Goal: Task Accomplishment & Management: Use online tool/utility

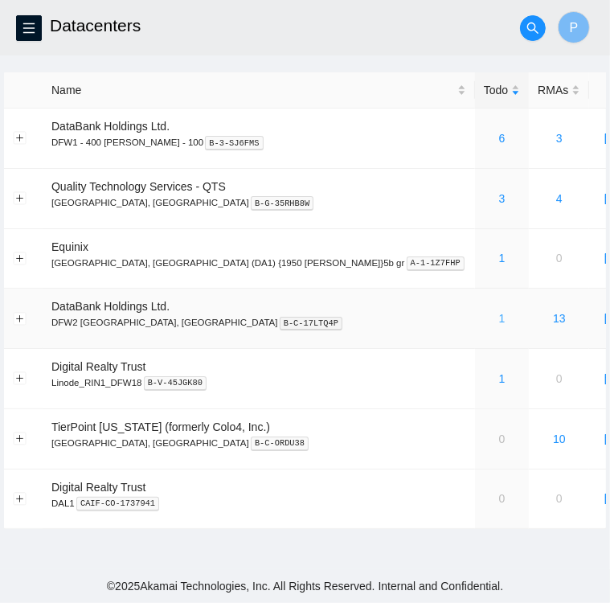
click at [499, 320] on link "1" at bounding box center [502, 318] width 6 height 13
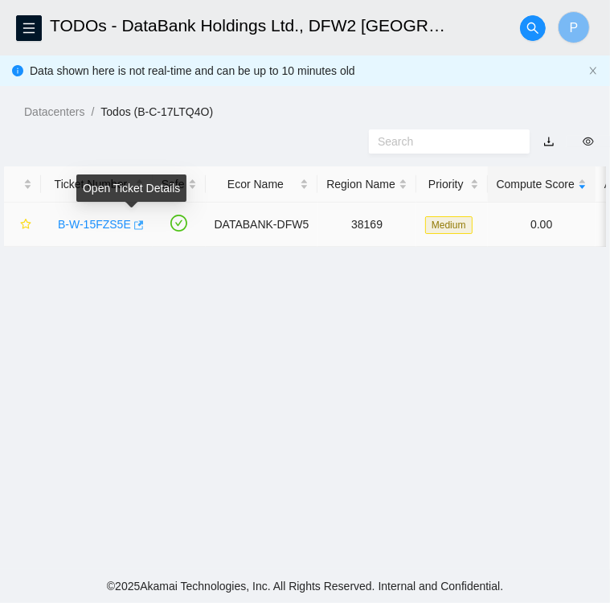
click at [135, 228] on icon "button" at bounding box center [137, 224] width 11 height 11
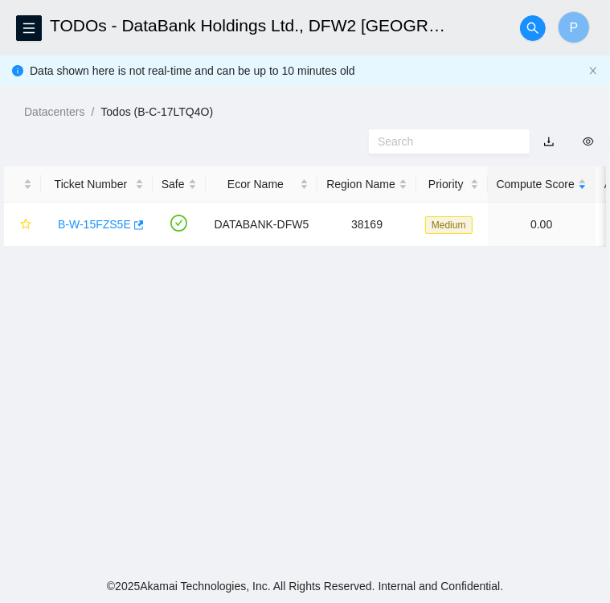
click at [25, 567] on main "TODOs - DataBank Holdings Ltd., DFW2 Richardson, TX P Data shown here is not re…" at bounding box center [305, 284] width 610 height 569
click at [169, 515] on main "TODOs - DataBank Holdings Ltd., DFW2 Richardson, TX P Data shown here is not re…" at bounding box center [305, 284] width 610 height 569
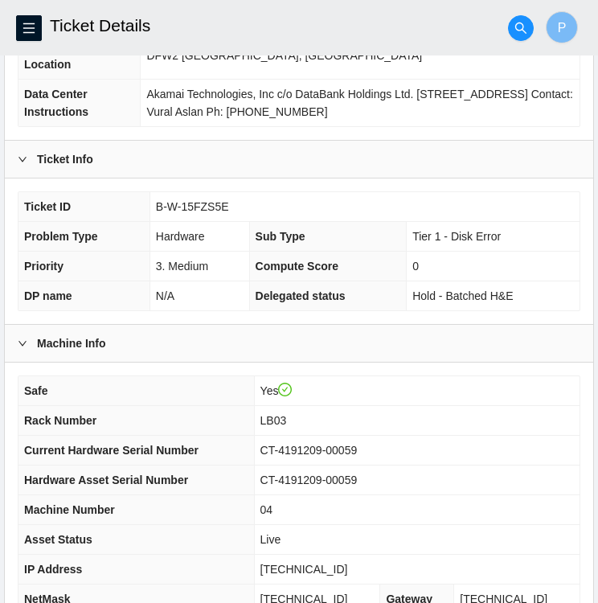
scroll to position [418, 0]
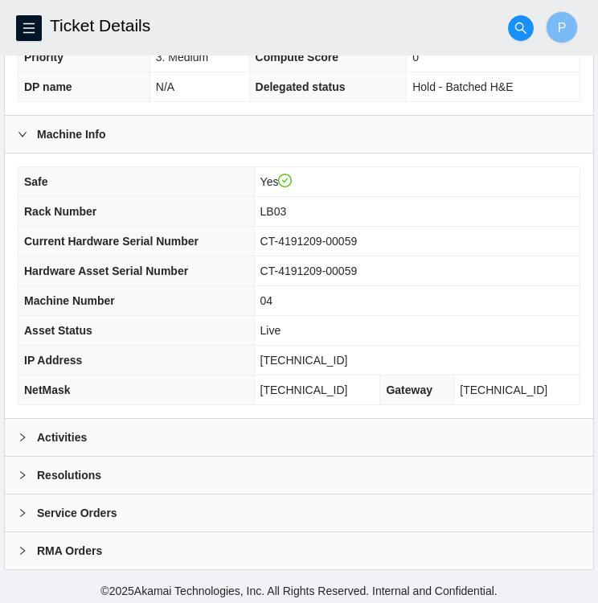
click at [28, 438] on div at bounding box center [27, 437] width 19 height 18
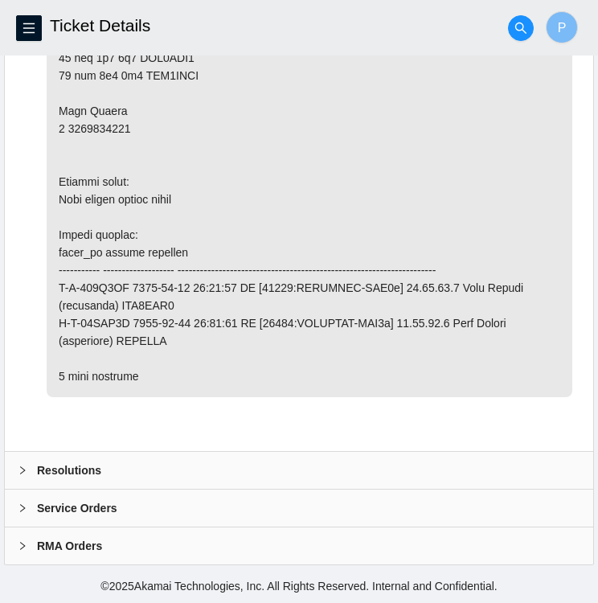
scroll to position [2466, 0]
click at [116, 488] on div "Resolutions" at bounding box center [299, 469] width 588 height 37
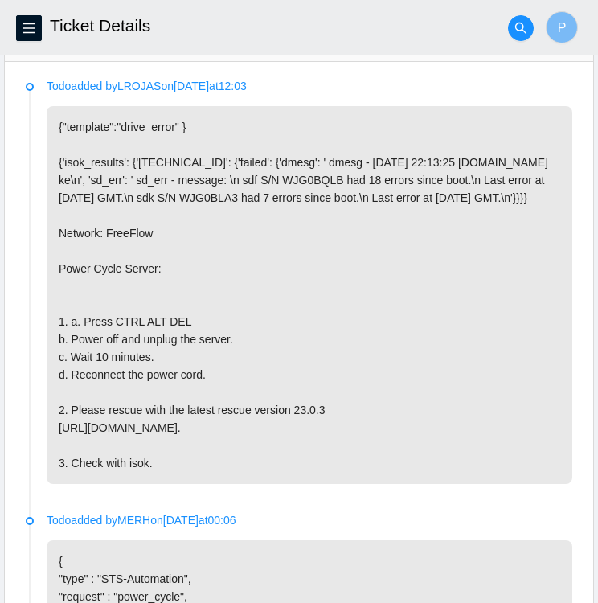
scroll to position [0, 0]
